Goal: Task Accomplishment & Management: Use online tool/utility

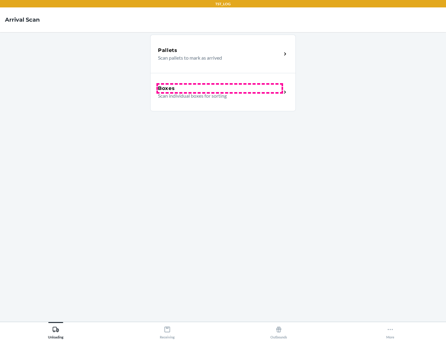
click at [219, 89] on div "Boxes" at bounding box center [219, 88] width 123 height 7
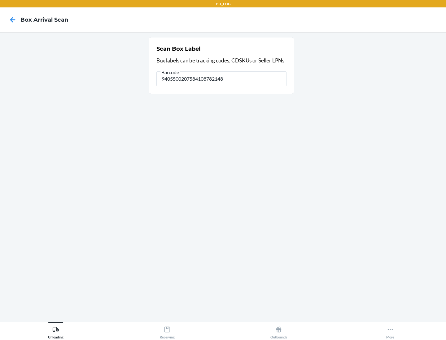
type input "9405500207584108782148"
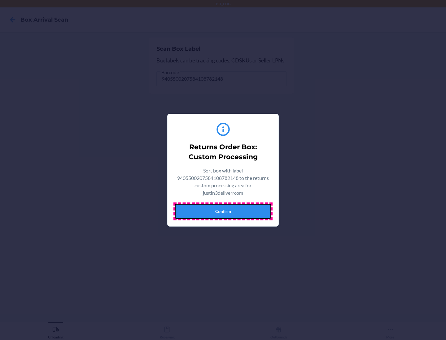
click at [223, 211] on button "Confirm" at bounding box center [223, 211] width 96 height 15
